Goal: Find specific page/section: Find specific page/section

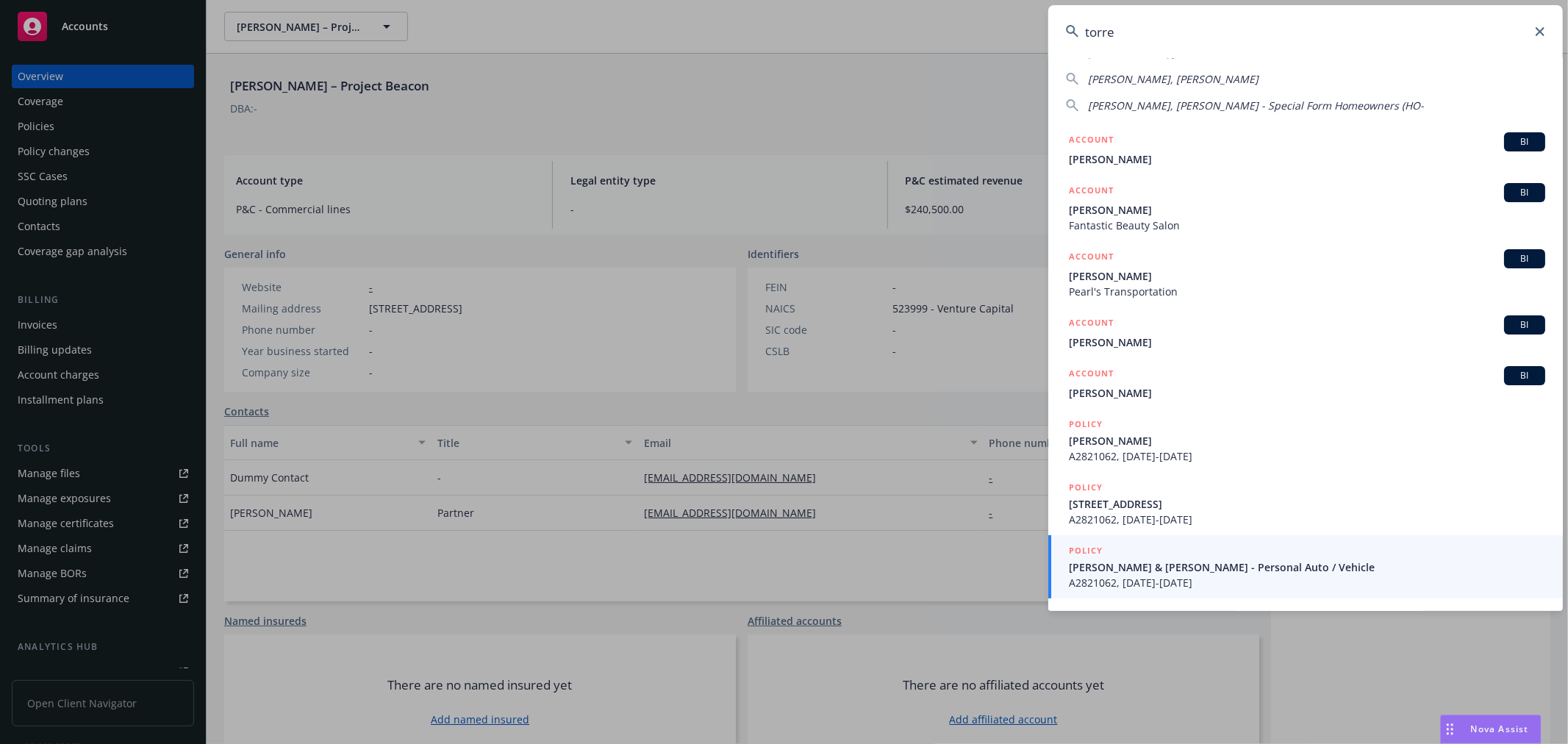
drag, startPoint x: 1305, startPoint y: 38, endPoint x: 588, endPoint y: 98, distance: 719.5
click at [568, 72] on div "[PERSON_NAME] HOLISTICS CLINIC, INC [PERSON_NAME] Fence Co., Inc. [PERSON_NAME]…" at bounding box center [784, 372] width 1568 height 744
paste input "[DEMOGRAPHIC_DATA] Health System/West"
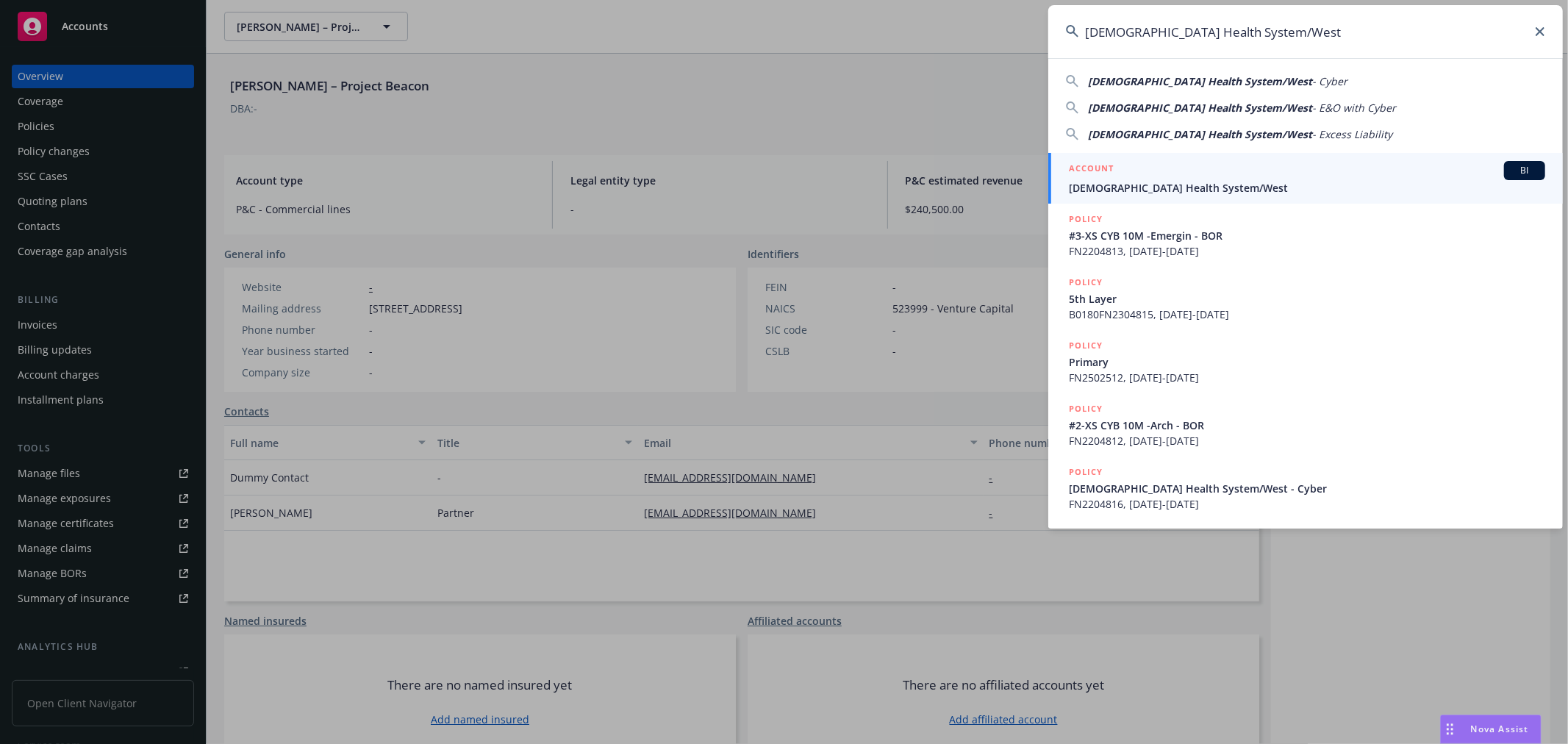
type input "[DEMOGRAPHIC_DATA] Health System/West"
drag, startPoint x: 1092, startPoint y: 182, endPoint x: 879, endPoint y: 181, distance: 213.0
click at [1092, 181] on span "[DEMOGRAPHIC_DATA] Health System/West" at bounding box center [1307, 188] width 476 height 15
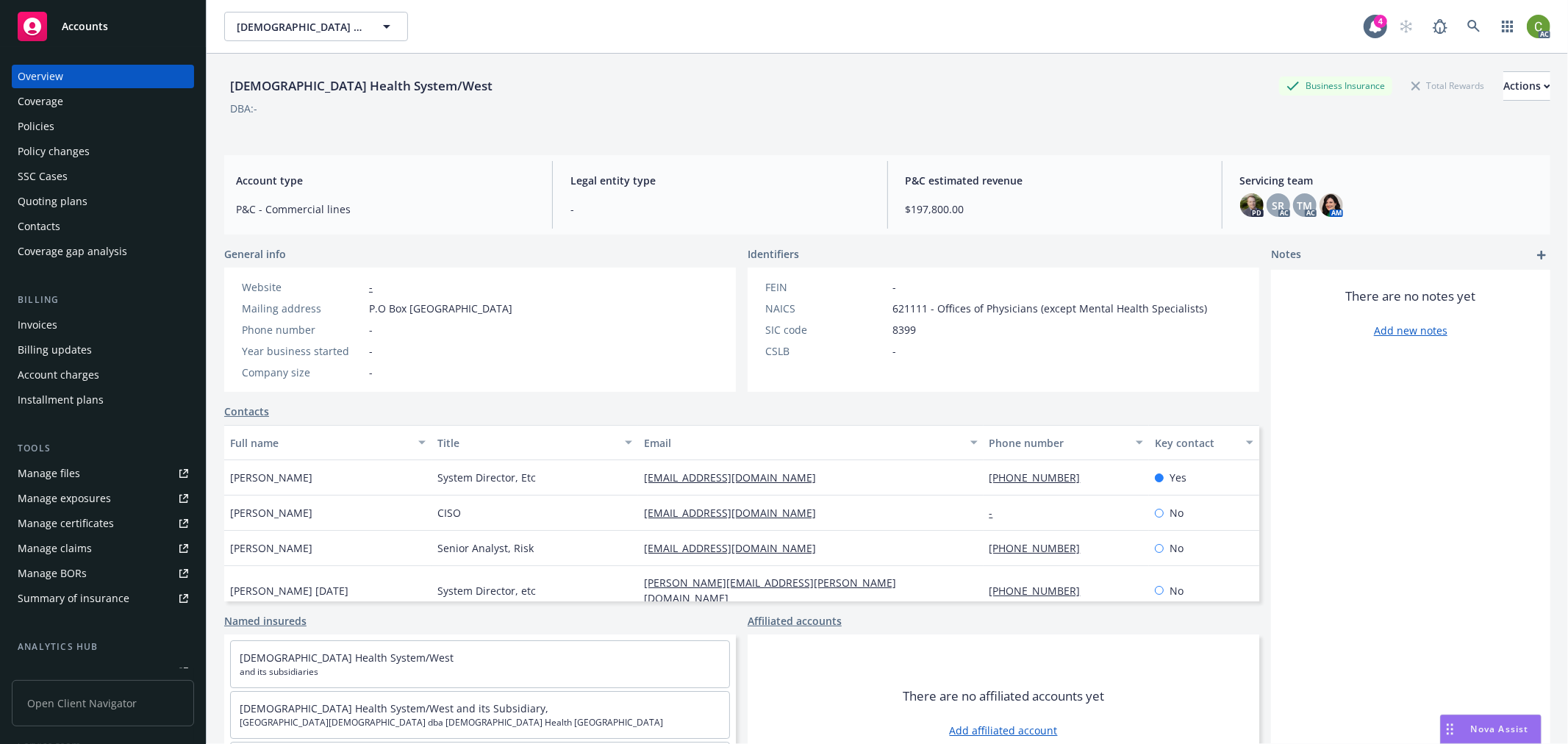
click at [63, 319] on div "Invoices" at bounding box center [103, 325] width 171 height 23
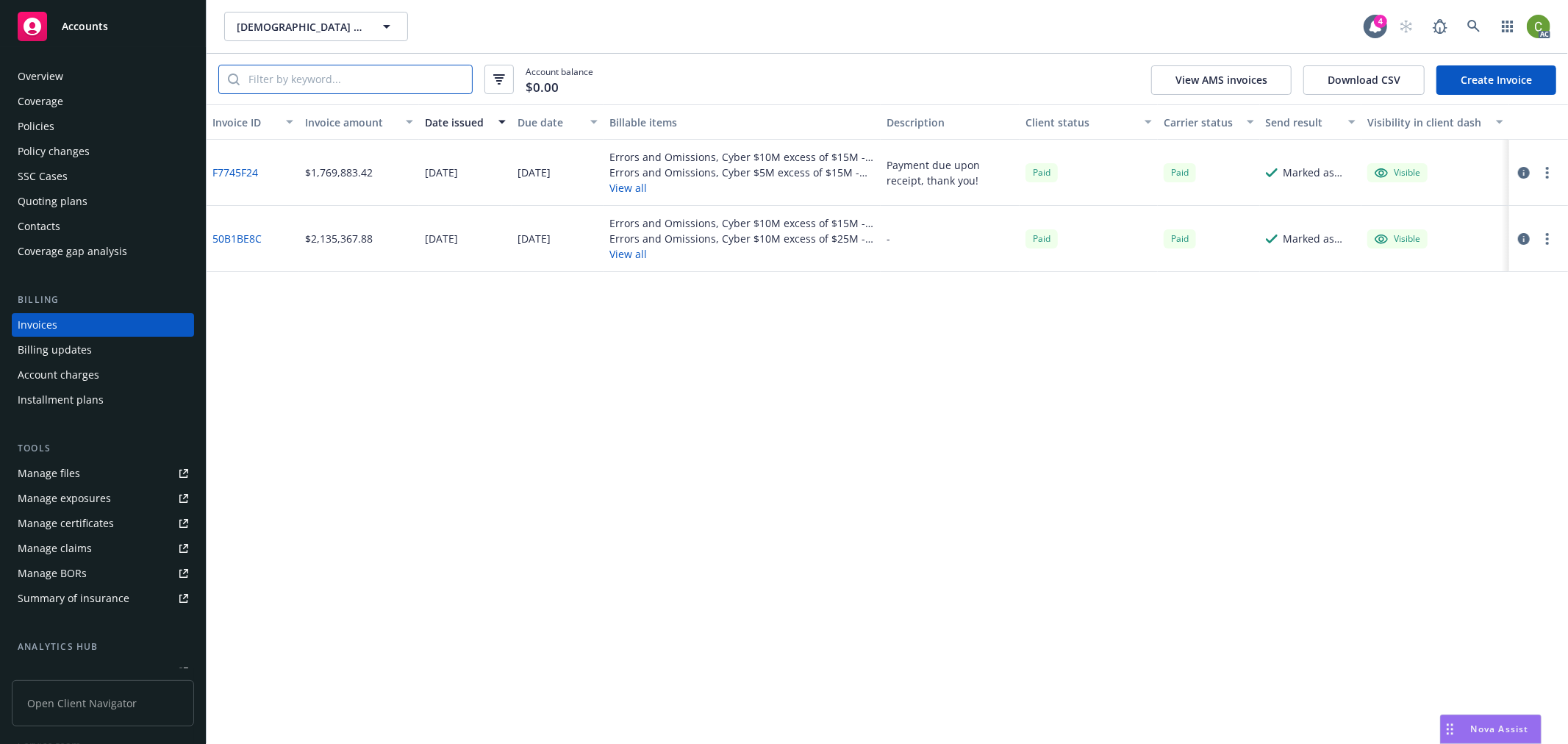
click at [290, 83] on input "search" at bounding box center [356, 79] width 232 height 28
click at [241, 164] on link "F7745F24" at bounding box center [235, 172] width 46 height 15
click at [1471, 30] on icon at bounding box center [1473, 26] width 14 height 14
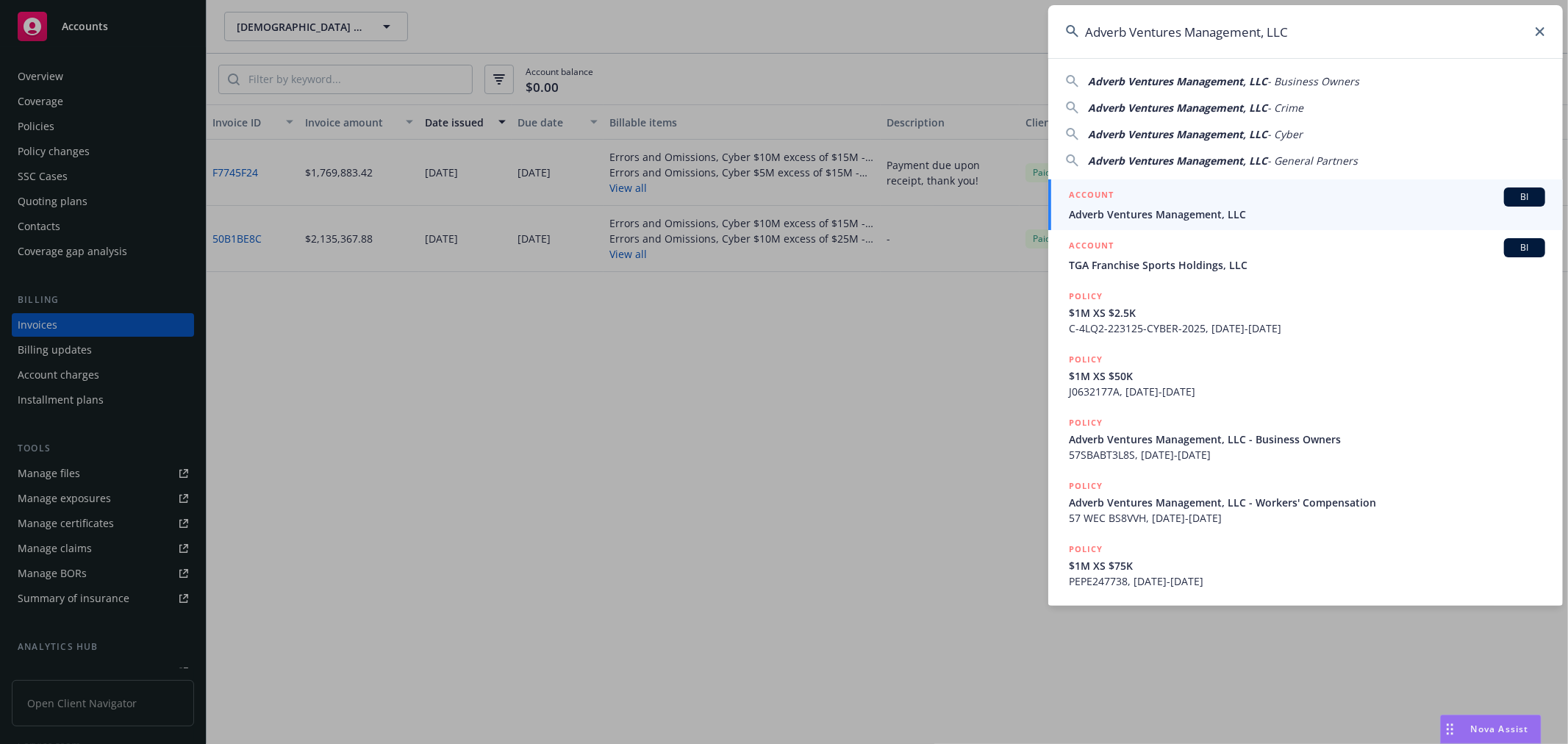
type input "Adverb Ventures Management, LLC"
click at [1232, 199] on div "ACCOUNT BI" at bounding box center [1307, 197] width 476 height 19
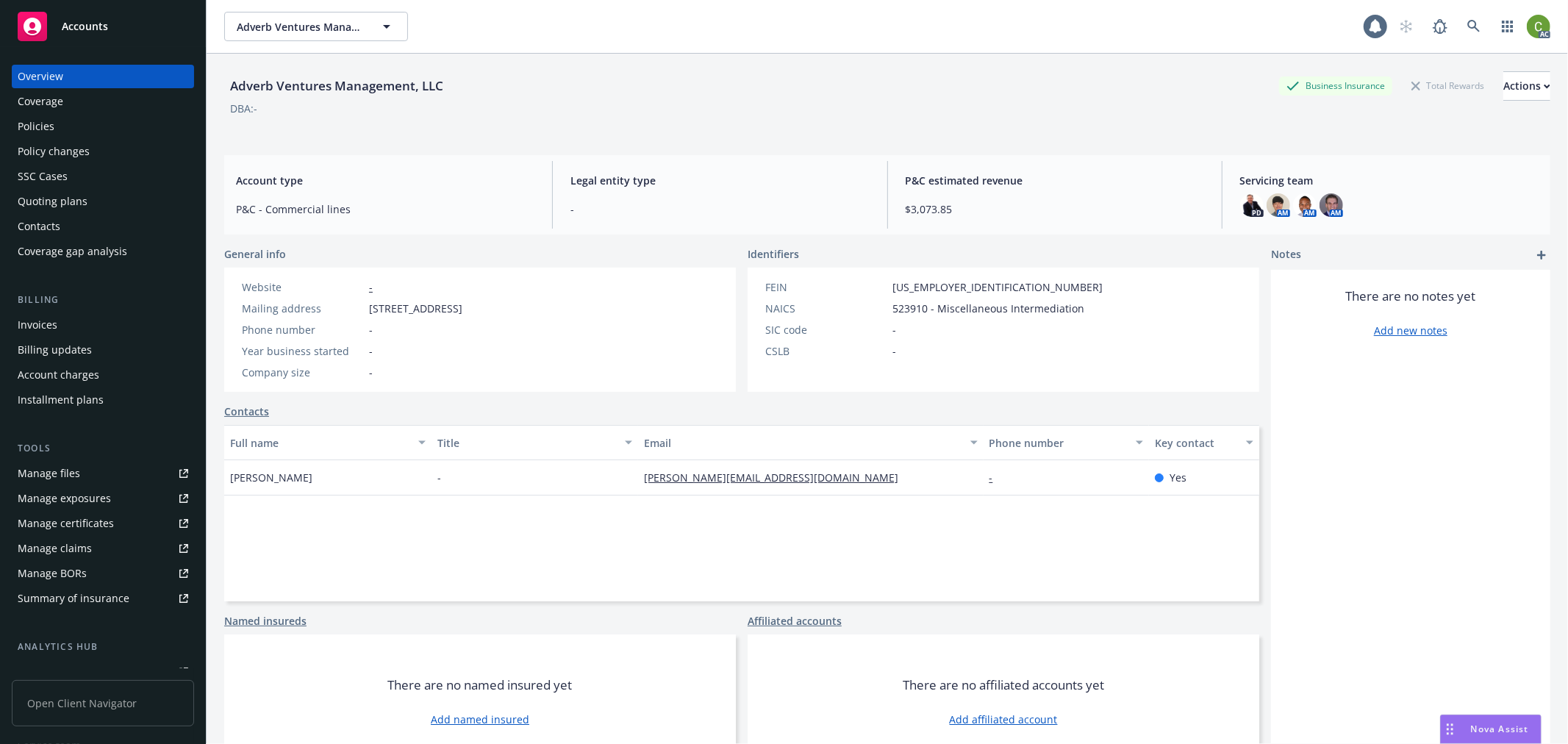
click at [67, 317] on div "Invoices" at bounding box center [103, 325] width 171 height 23
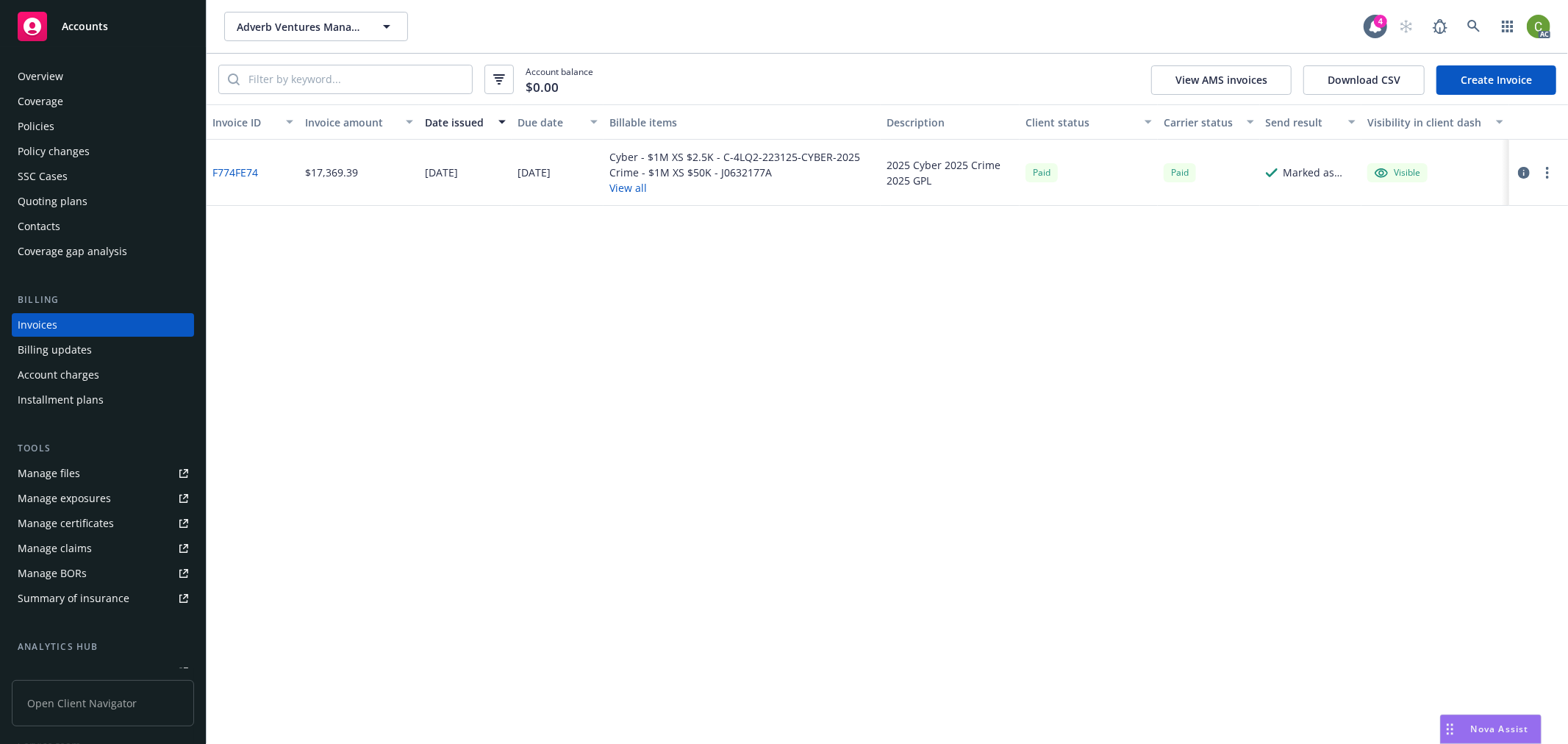
click at [246, 165] on link "F774FE74" at bounding box center [235, 172] width 46 height 15
click at [1550, 31] on div "Adverb Ventures Management, LLC Adverb Ventures Management, LLC 4 AC" at bounding box center [887, 26] width 1361 height 53
click at [1542, 20] on img at bounding box center [1538, 26] width 23 height 23
click at [1451, 62] on link "Log out" at bounding box center [1476, 66] width 147 height 30
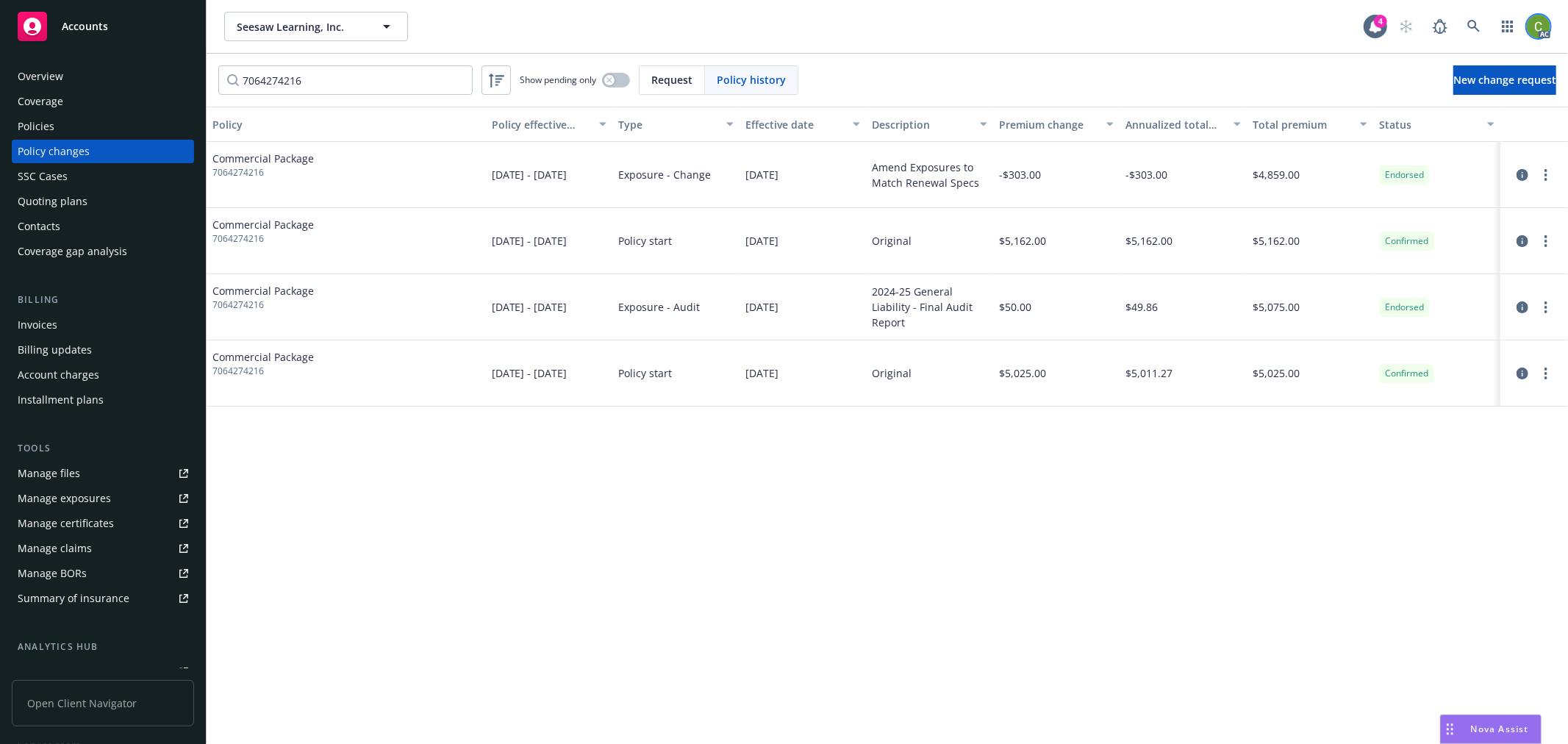
click at [1546, 28] on img at bounding box center [1538, 26] width 23 height 23
click at [1466, 70] on link "Log out" at bounding box center [1476, 66] width 147 height 30
